Goal: Task Accomplishment & Management: Manage account settings

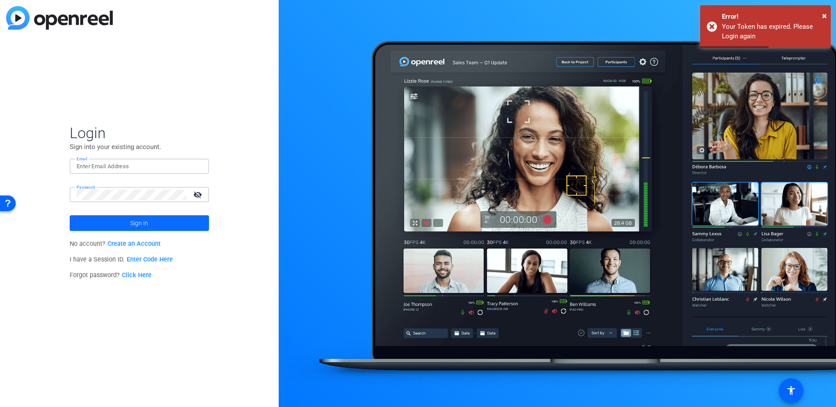
type input "[EMAIL_ADDRESS][PERSON_NAME][DOMAIN_NAME]"
click at [103, 225] on span at bounding box center [139, 223] width 139 height 21
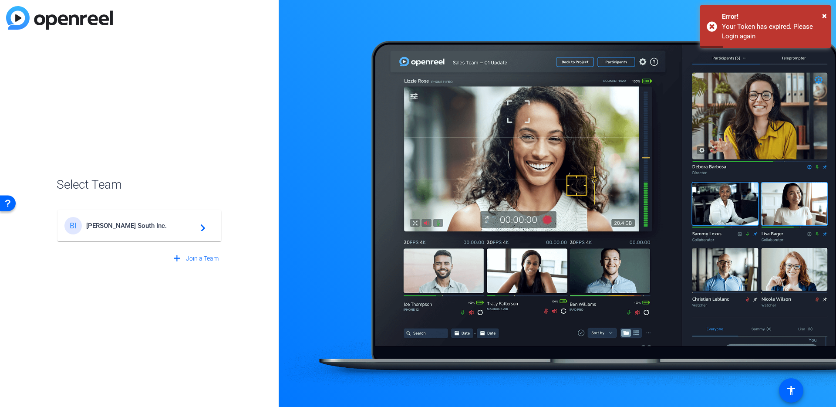
drag, startPoint x: 96, startPoint y: 230, endPoint x: 100, endPoint y: 233, distance: 4.6
click at [96, 230] on div "BI [PERSON_NAME] South Inc. navigate_next" at bounding box center [139, 225] width 150 height 17
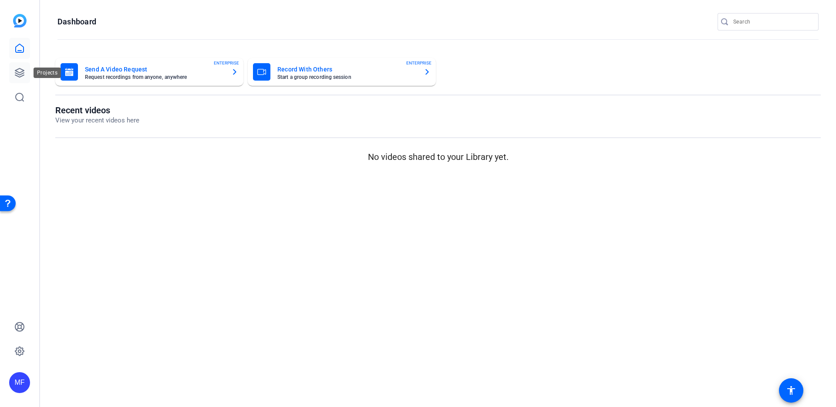
click at [22, 68] on icon at bounding box center [19, 73] width 10 height 10
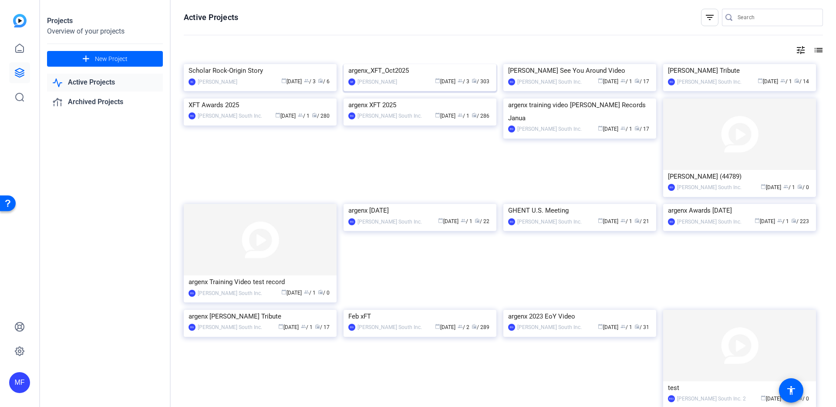
click at [397, 64] on img at bounding box center [420, 64] width 153 height 0
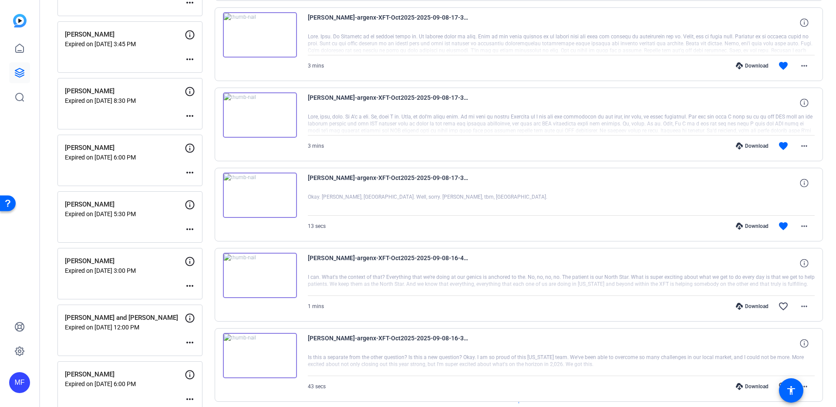
scroll to position [578, 0]
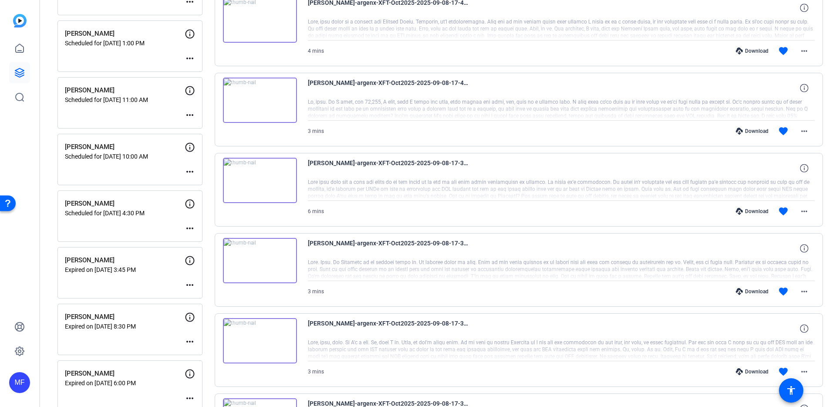
click at [186, 224] on mat-icon "more_horiz" at bounding box center [190, 228] width 10 height 10
click at [199, 239] on span "Edit Session" at bounding box center [212, 241] width 40 height 10
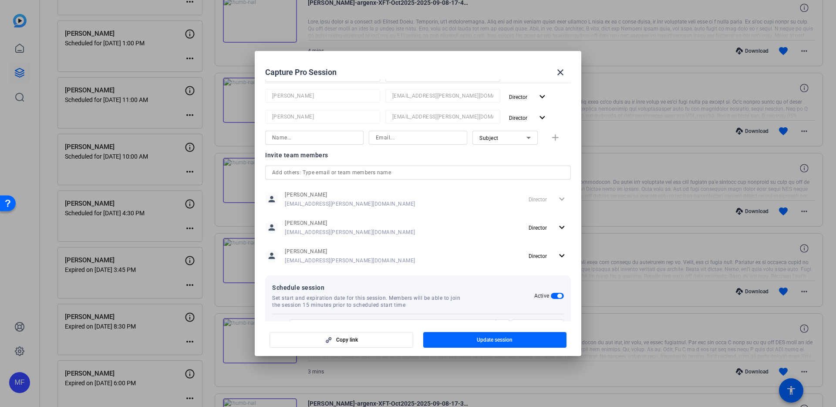
scroll to position [215, 0]
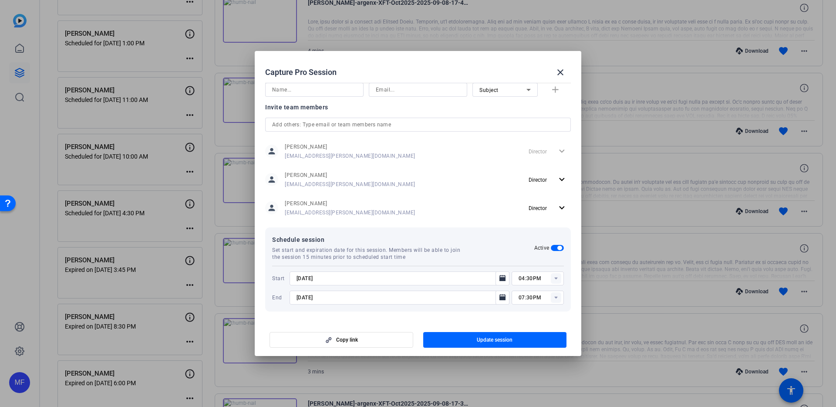
click at [520, 277] on input "04:30PM" at bounding box center [541, 278] width 45 height 10
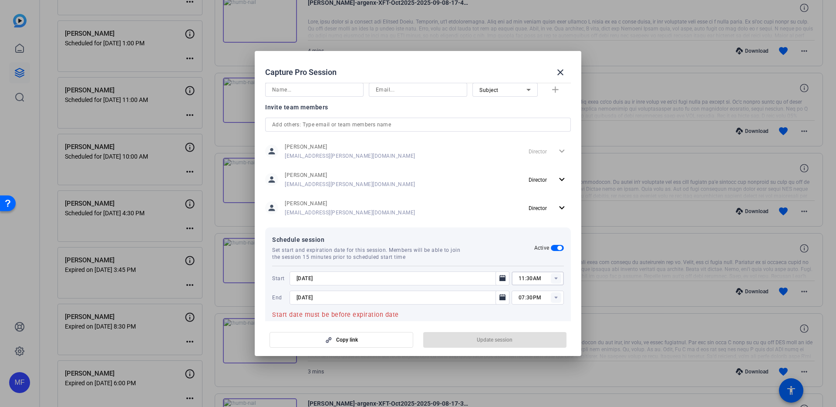
type input "11:30AM"
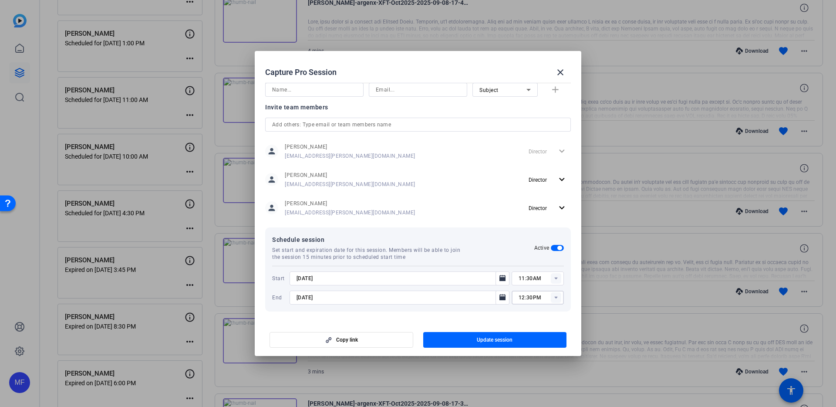
type input "12:30PM"
click at [458, 337] on span "button" at bounding box center [495, 339] width 144 height 21
